Goal: Task Accomplishment & Management: Manage account settings

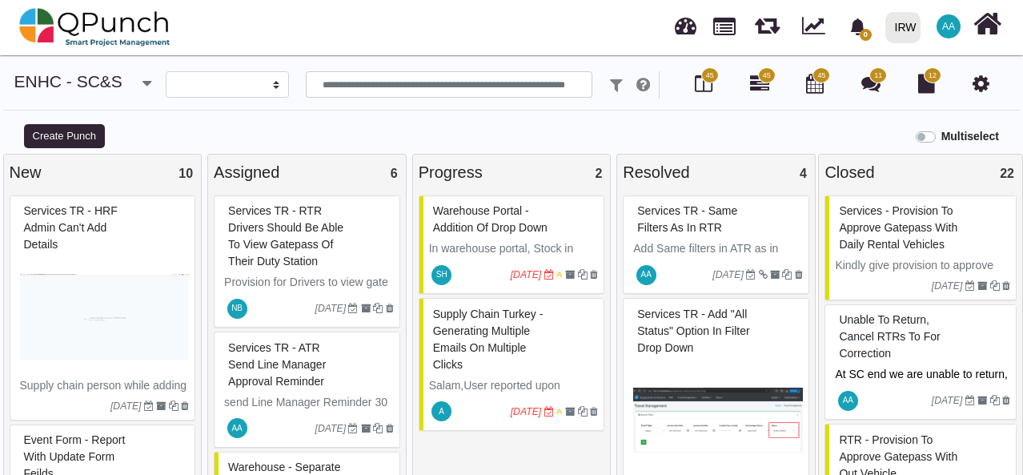
select select
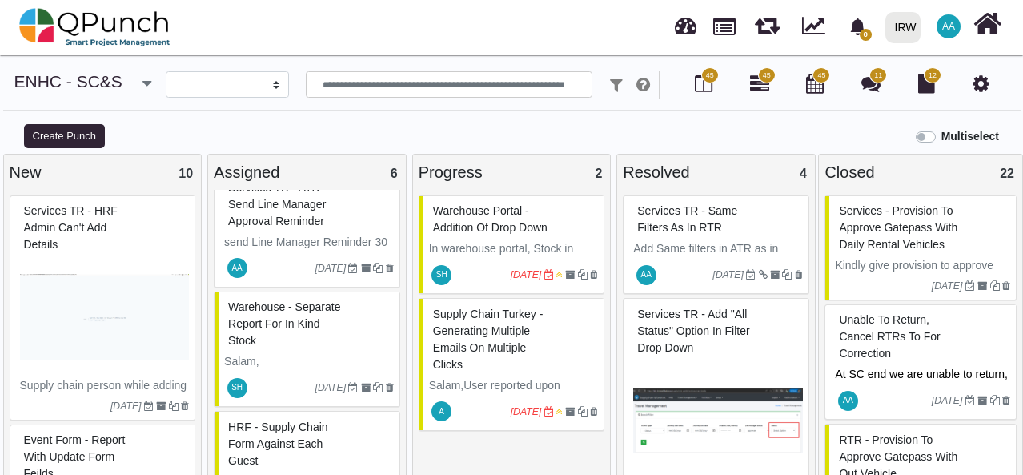
click at [126, 320] on img at bounding box center [105, 317] width 170 height 120
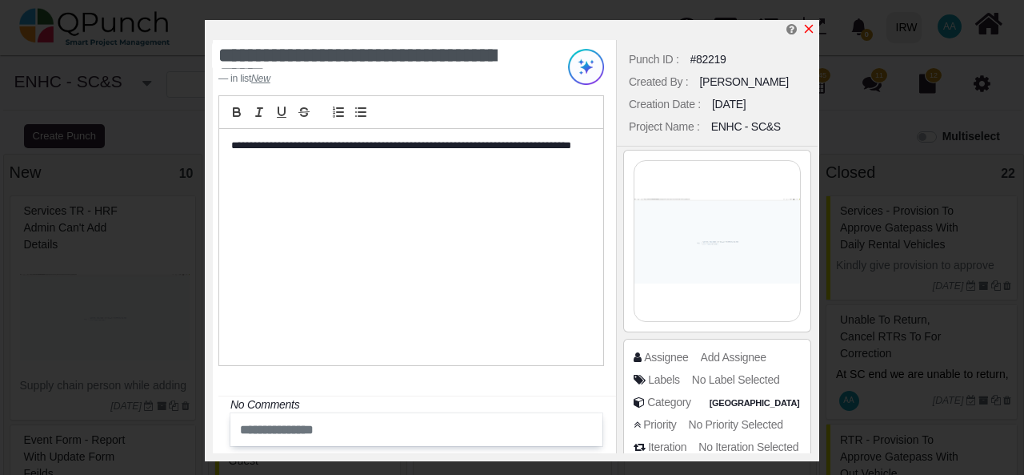
click at [811, 30] on icon "x" at bounding box center [809, 28] width 13 height 13
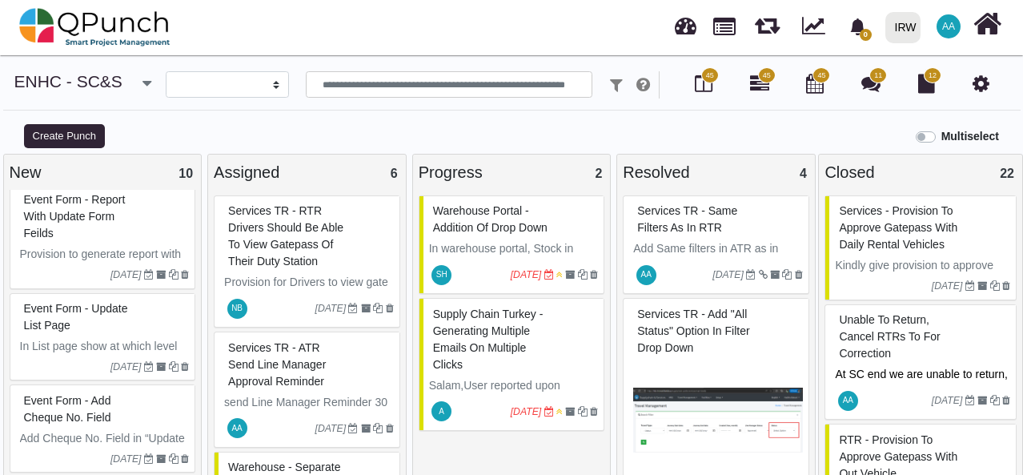
click at [288, 249] on span "Services TR - RTR drivers should be able to view gatepass of their duty station" at bounding box center [285, 235] width 115 height 63
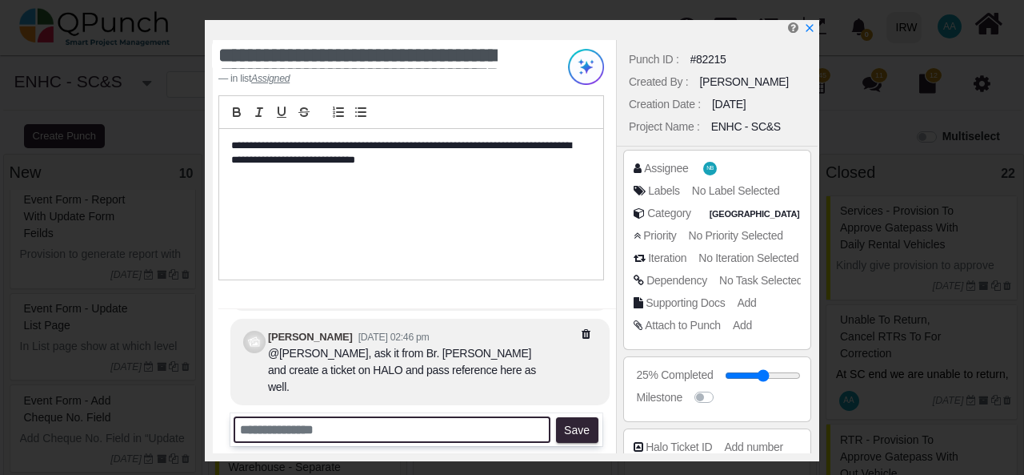
click at [314, 436] on input "text" at bounding box center [392, 429] width 317 height 26
click at [521, 436] on input "**********" at bounding box center [392, 429] width 317 height 26
click at [541, 427] on input "**********" at bounding box center [392, 429] width 317 height 26
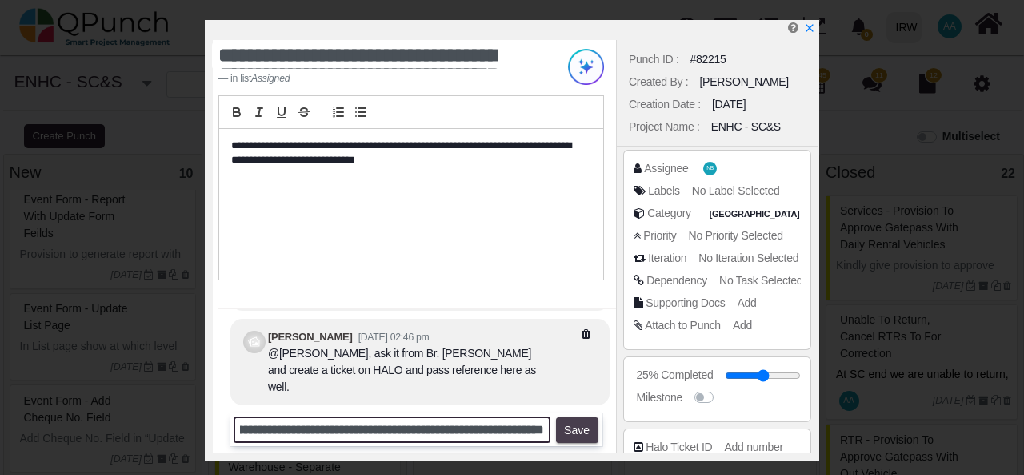
type input "**********"
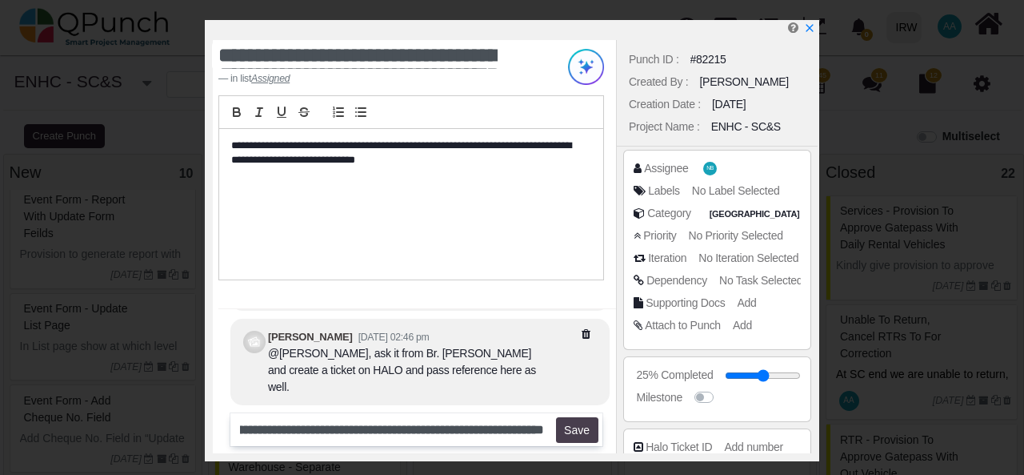
scroll to position [0, 0]
click at [571, 428] on button "Save" at bounding box center [577, 430] width 42 height 26
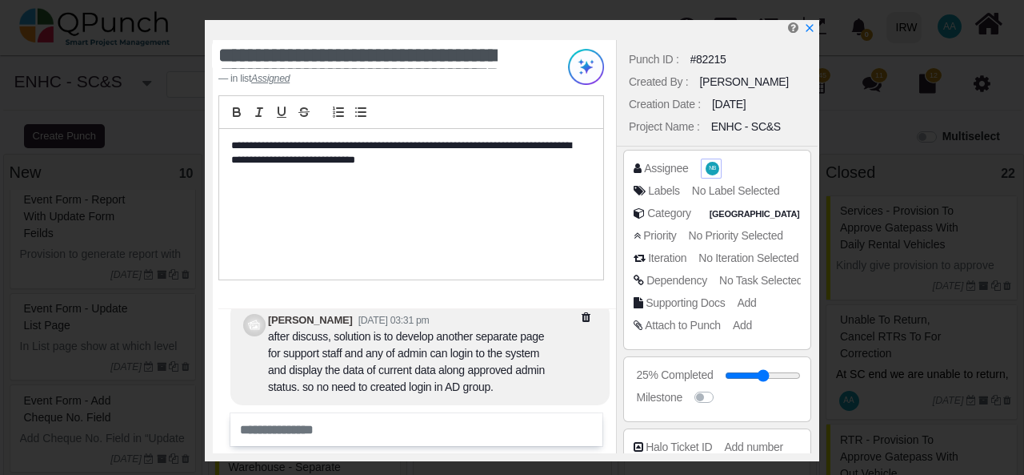
click at [712, 170] on span "NB" at bounding box center [712, 169] width 7 height 6
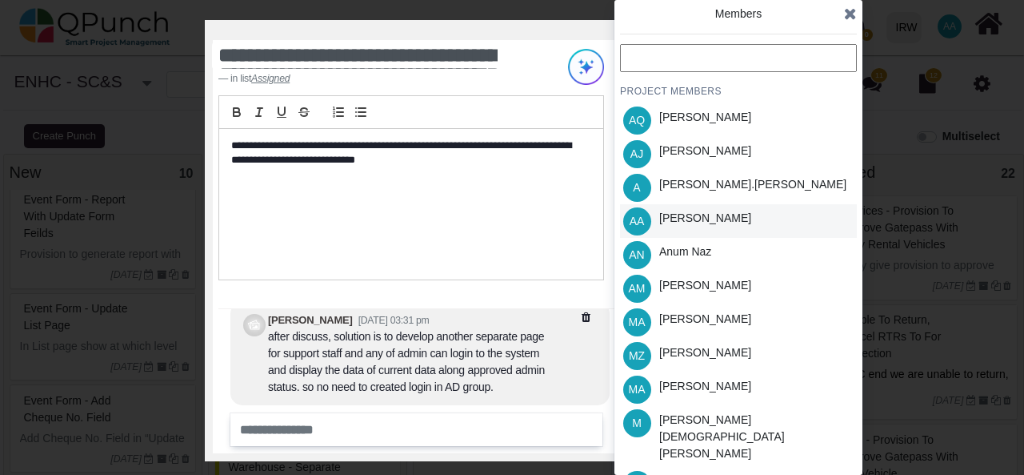
click at [719, 212] on div "[PERSON_NAME]" at bounding box center [705, 218] width 92 height 17
click at [848, 18] on icon at bounding box center [850, 14] width 13 height 16
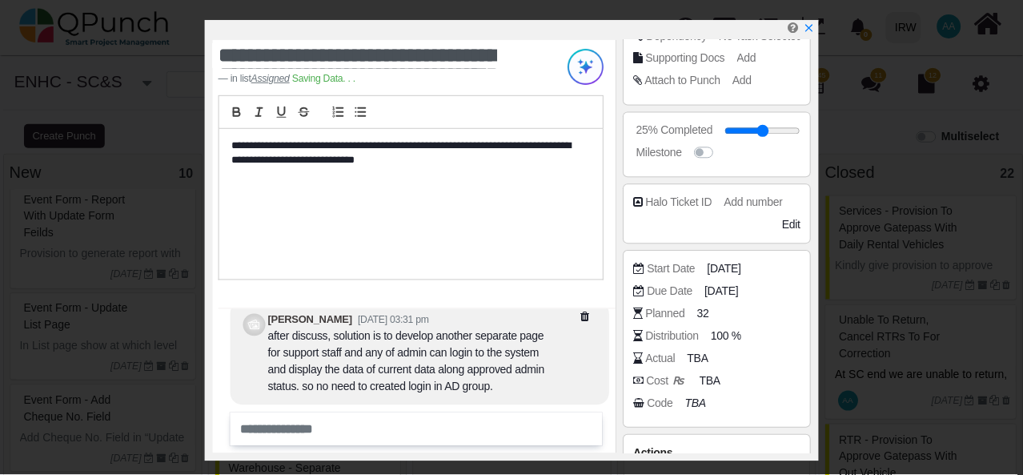
scroll to position [337, 0]
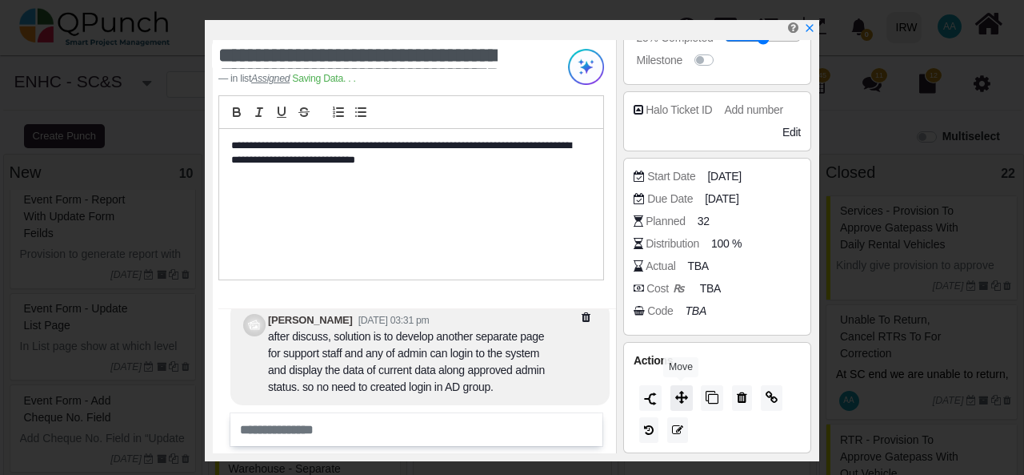
click at [685, 393] on icon at bounding box center [681, 397] width 13 height 13
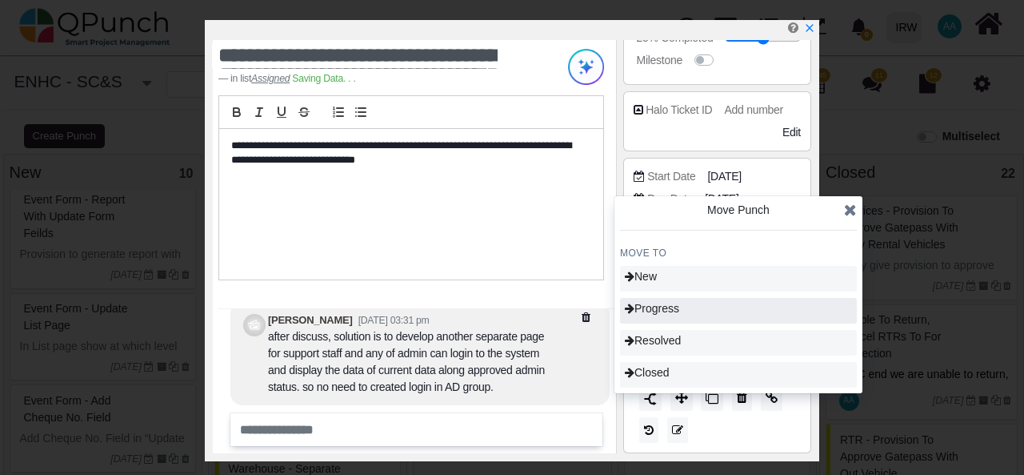
click at [706, 309] on div "Progress" at bounding box center [738, 311] width 237 height 26
type input "**"
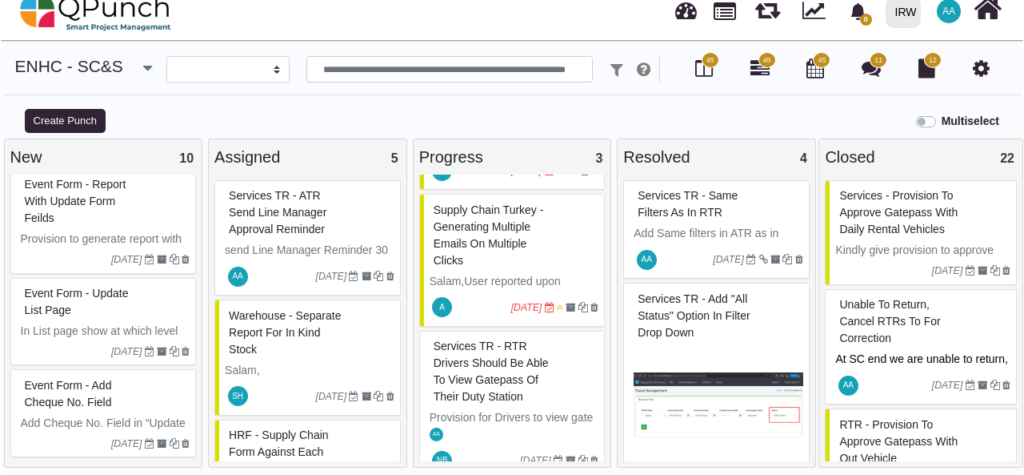
scroll to position [132, 0]
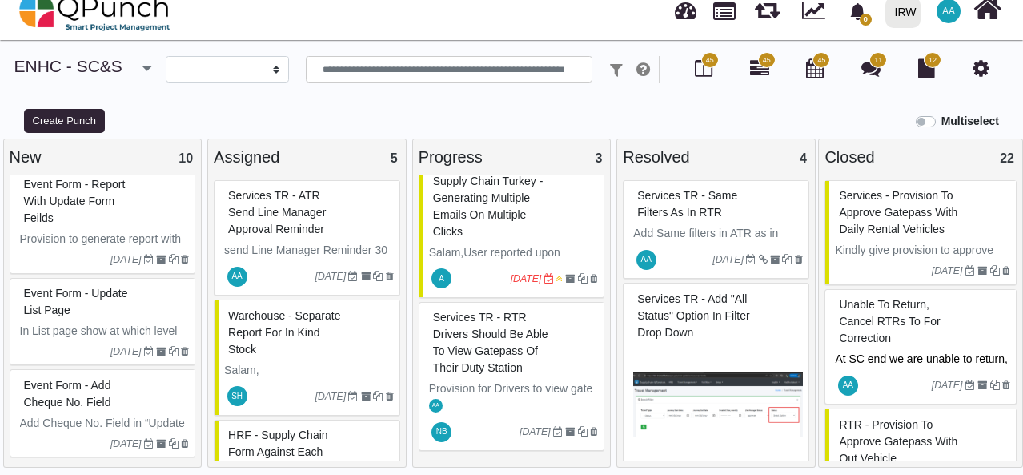
click at [496, 354] on span "Services TR - RTR drivers should be able to view gatepass of their duty station" at bounding box center [490, 341] width 115 height 63
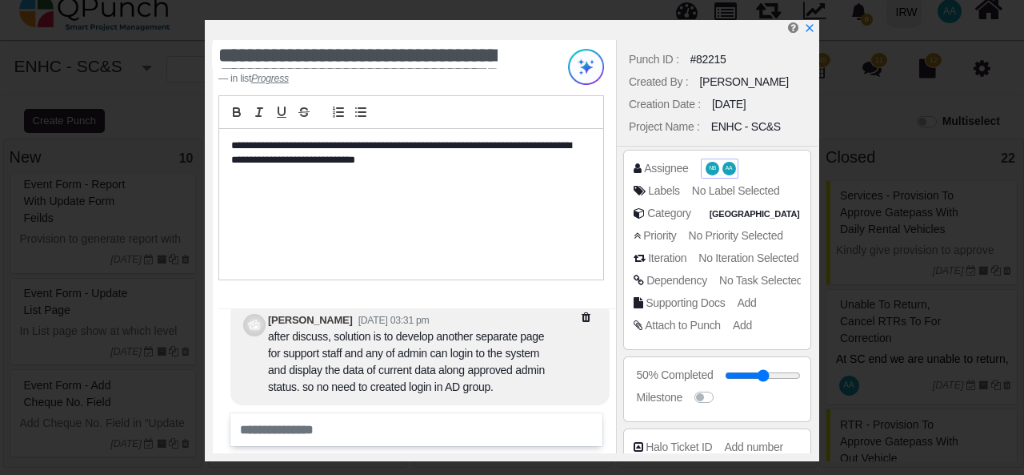
click at [709, 174] on span "NB" at bounding box center [713, 169] width 14 height 14
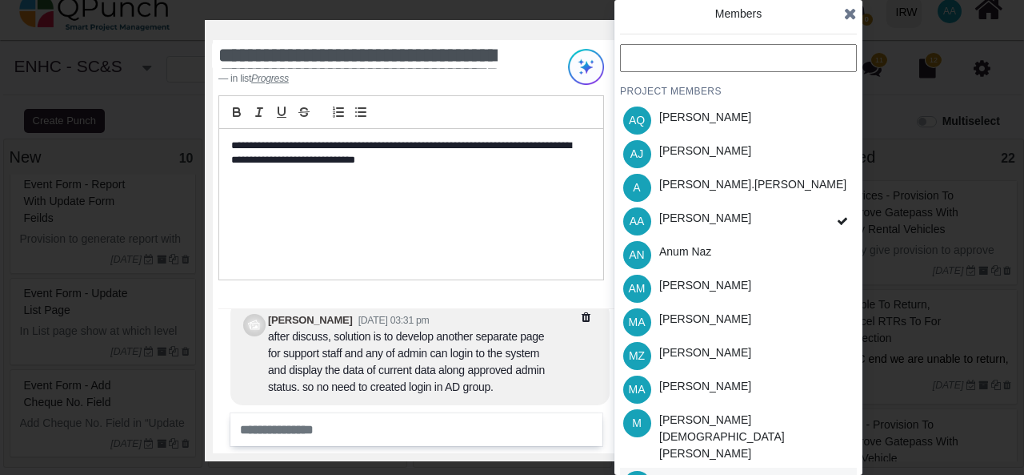
click at [805, 467] on div "NB [PERSON_NAME]" at bounding box center [738, 484] width 237 height 34
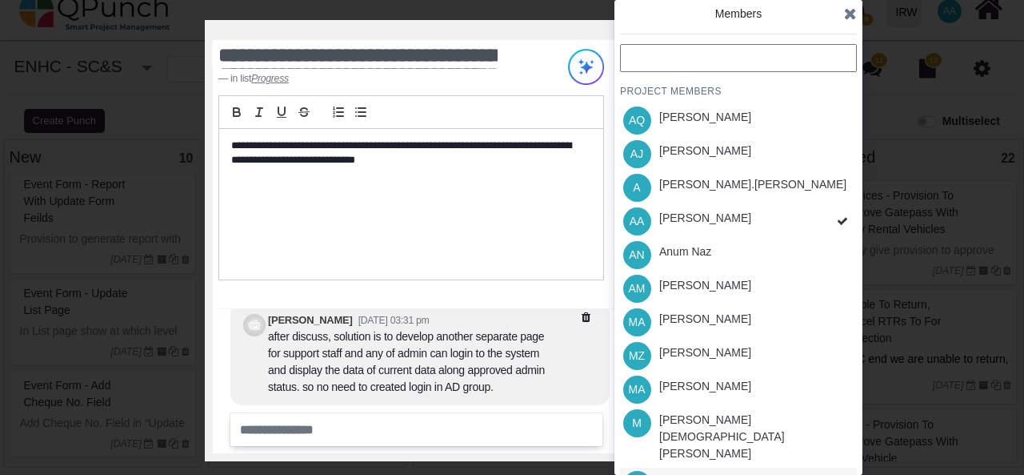
scroll to position [100, 0]
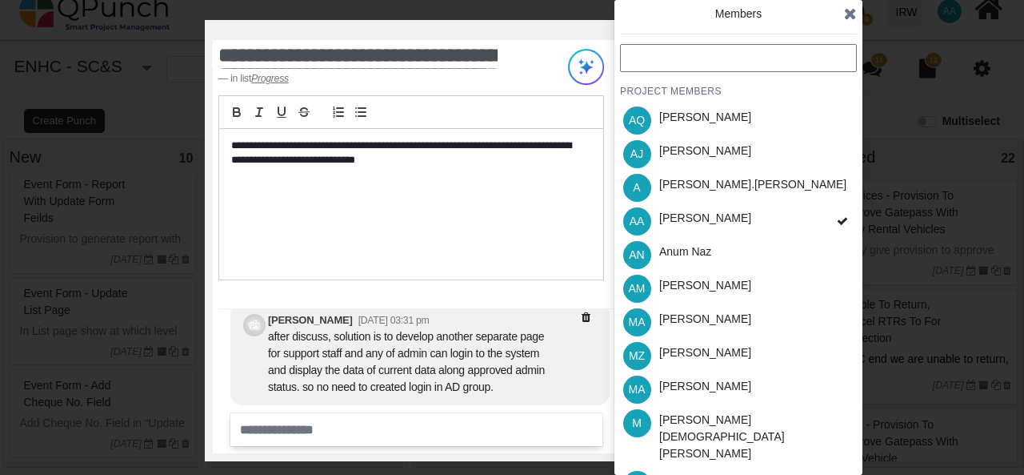
click at [848, 14] on icon at bounding box center [850, 14] width 13 height 16
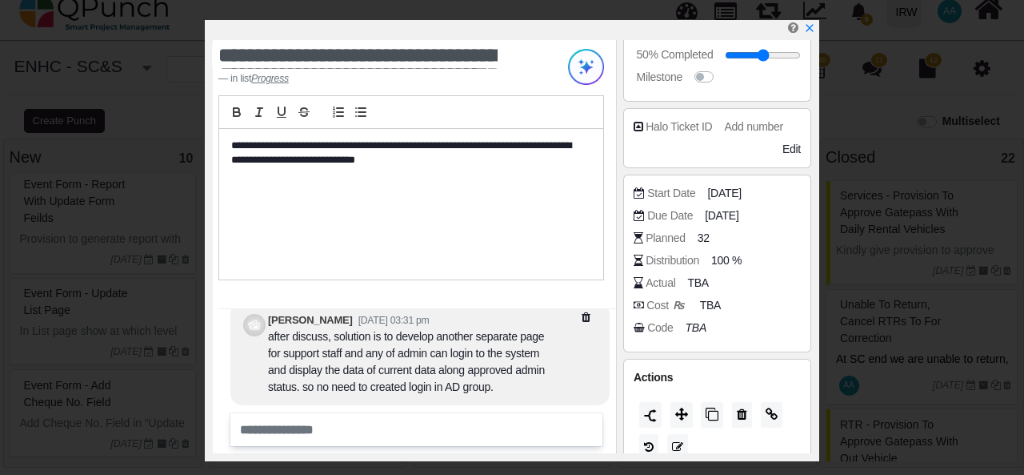
scroll to position [337, 0]
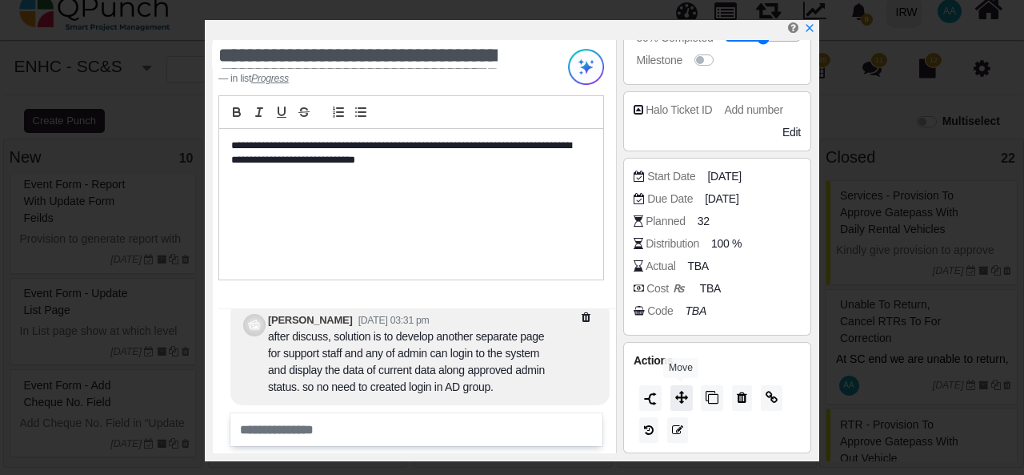
click at [680, 394] on icon at bounding box center [681, 397] width 13 height 13
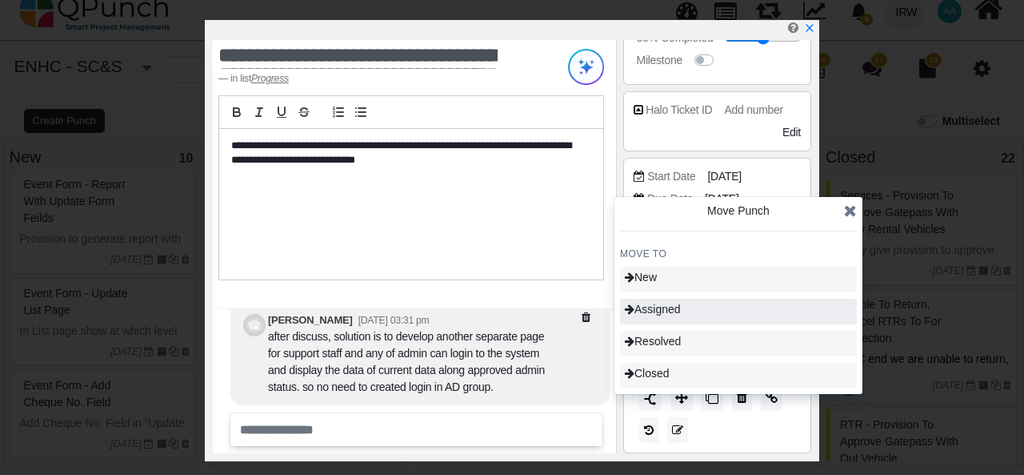
click at [681, 313] on span "Assigned" at bounding box center [653, 308] width 56 height 13
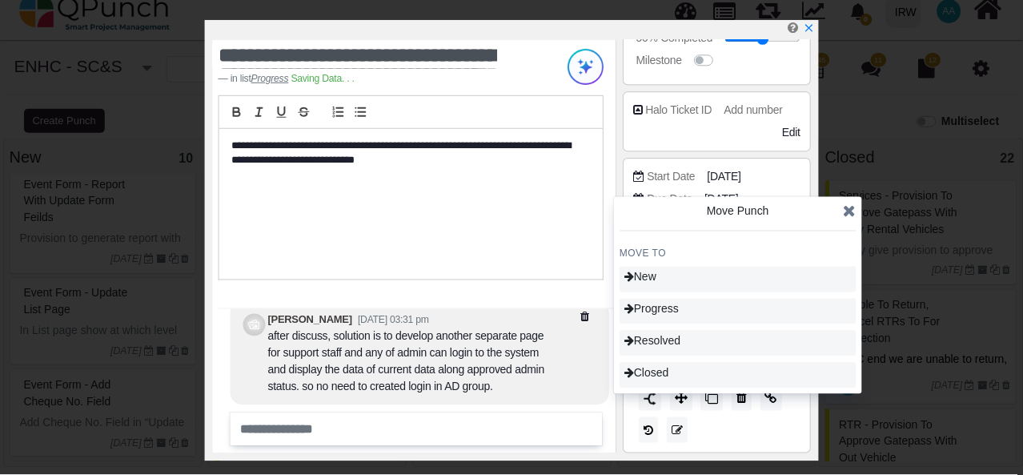
scroll to position [11, 0]
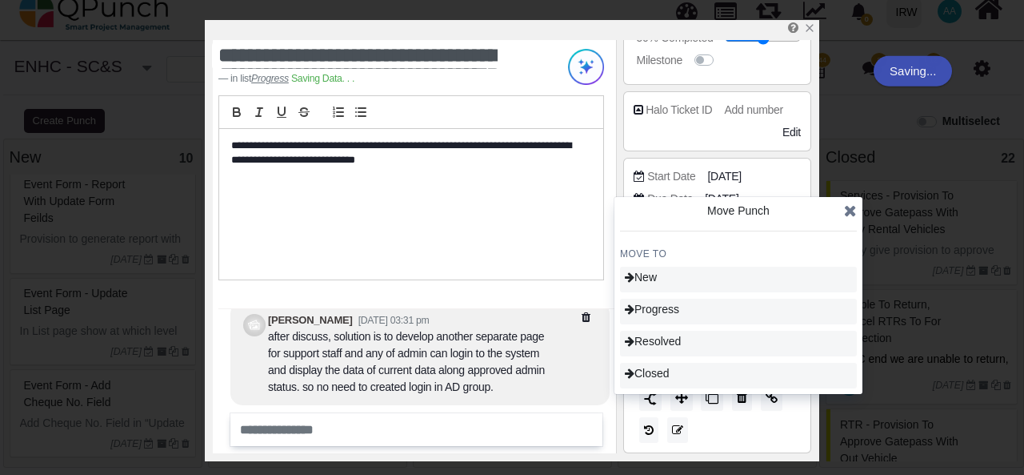
type input "**"
click at [851, 211] on icon at bounding box center [850, 210] width 13 height 16
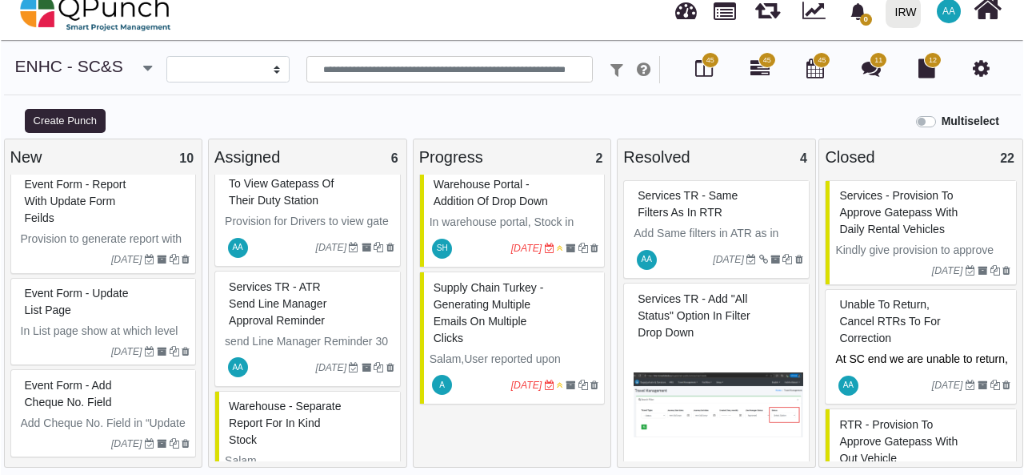
scroll to position [80, 0]
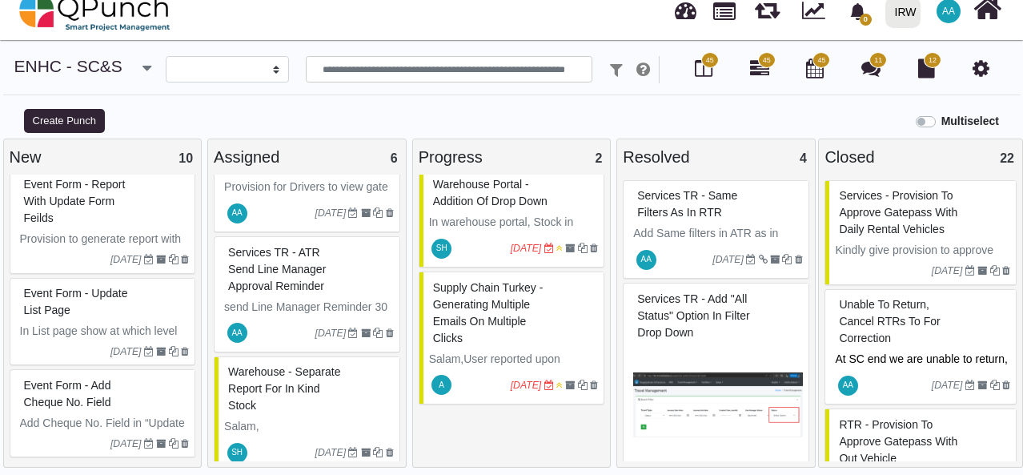
click at [271, 281] on span "Services TR - ATR Send Line Manager Approval Reminder" at bounding box center [277, 269] width 98 height 46
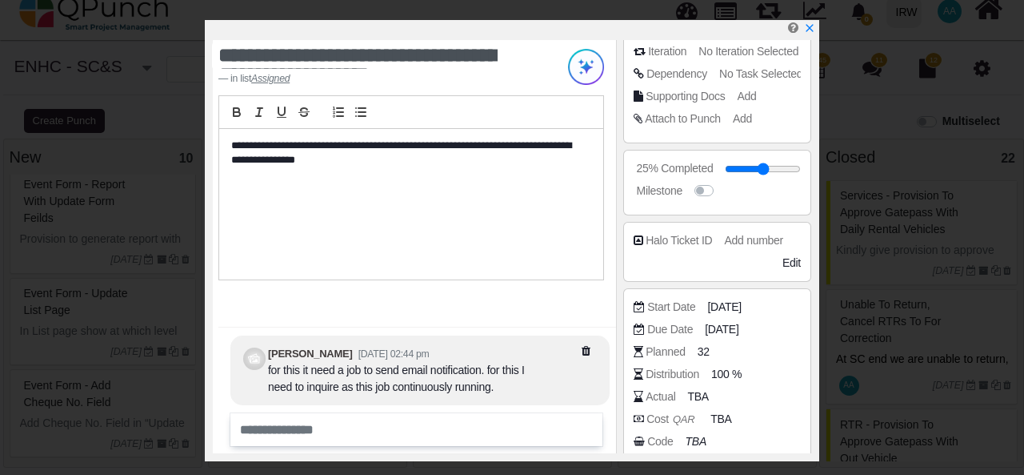
scroll to position [240, 0]
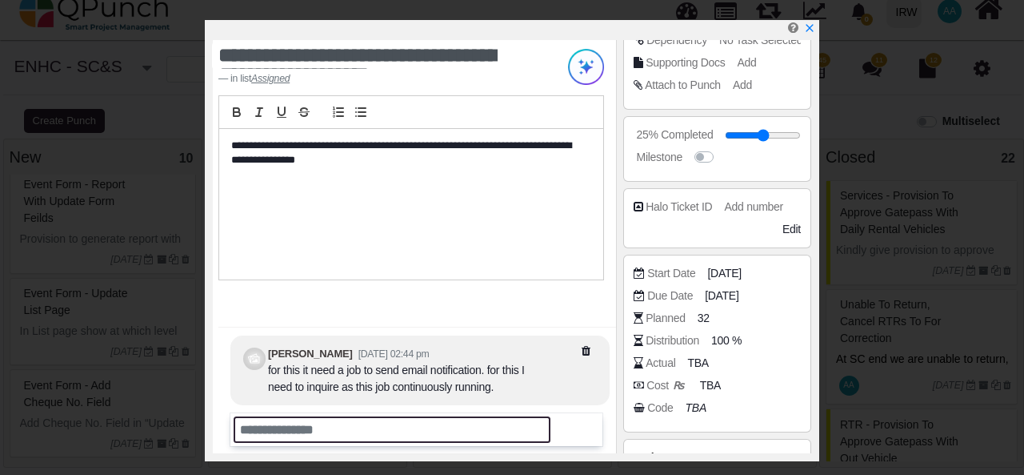
click at [389, 430] on input "text" at bounding box center [392, 429] width 317 height 26
type input "**********"
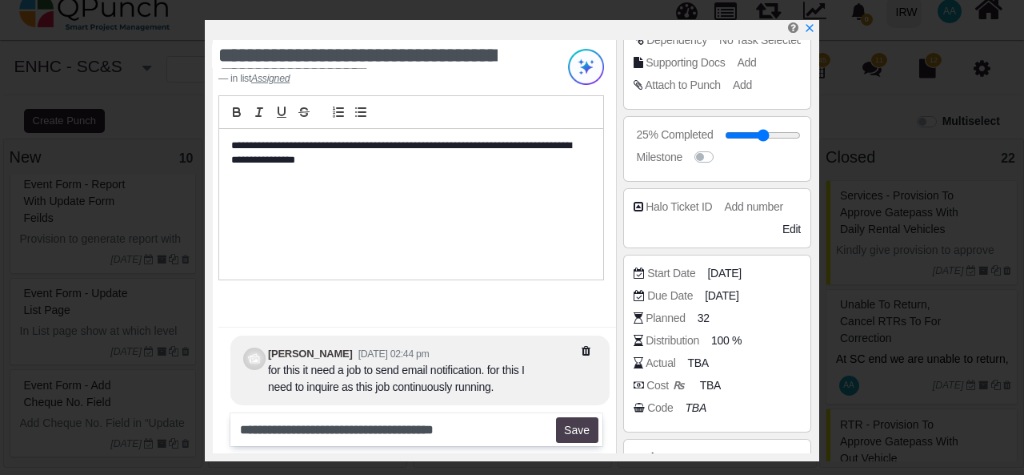
click at [579, 435] on button "Save" at bounding box center [577, 430] width 42 height 26
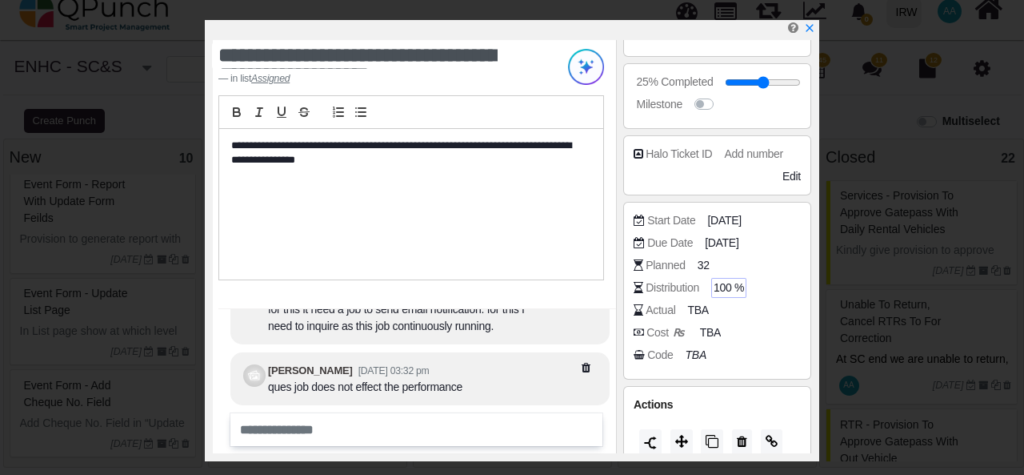
scroll to position [337, 0]
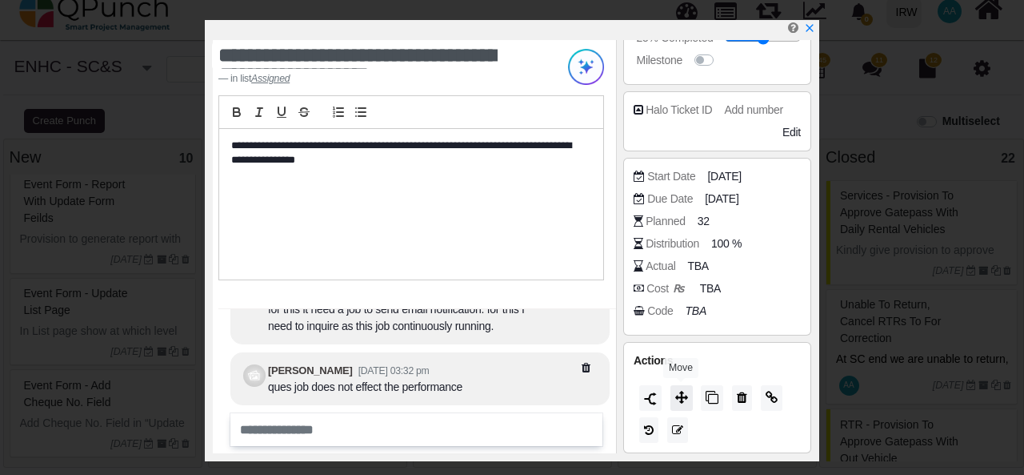
click at [683, 398] on icon at bounding box center [681, 397] width 13 height 13
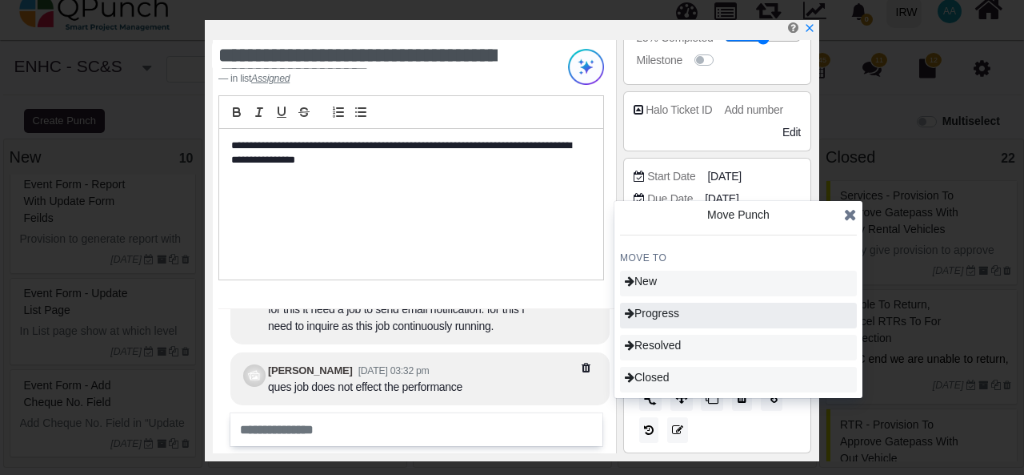
click at [679, 313] on span "Progress" at bounding box center [652, 312] width 54 height 13
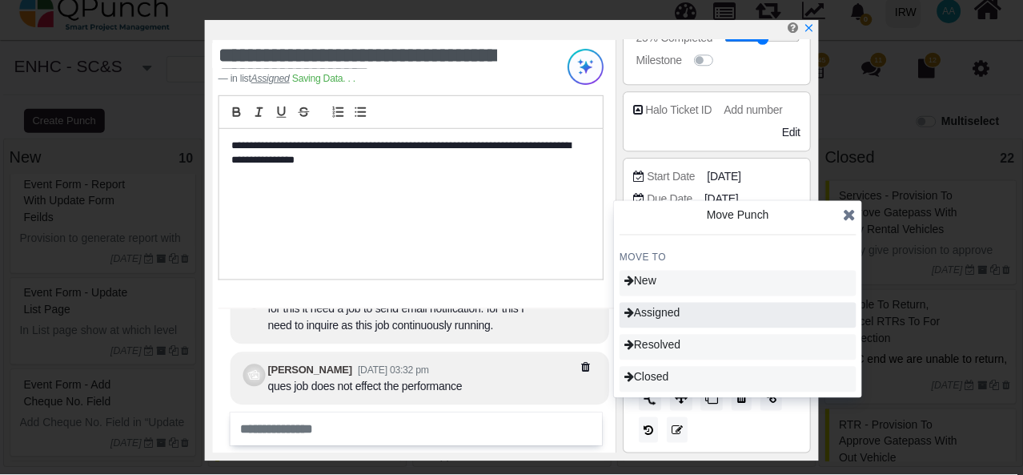
scroll to position [83, 0]
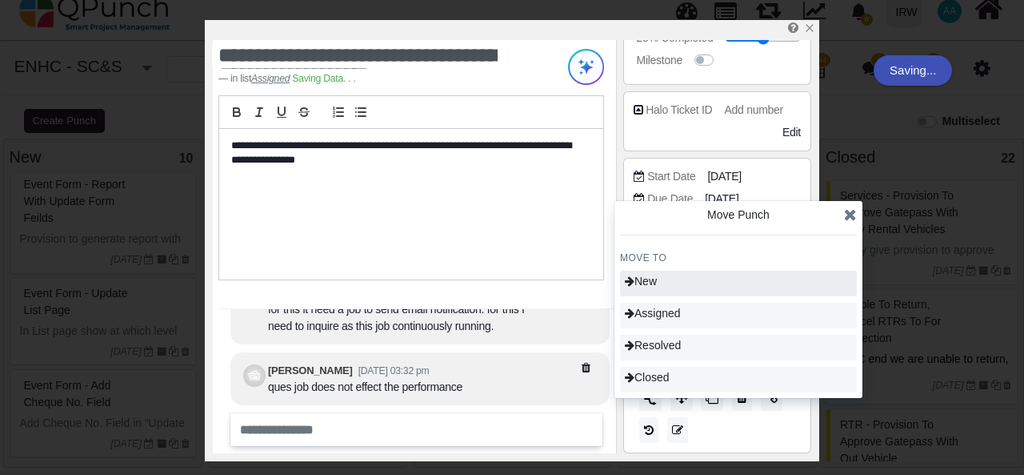
type input "**"
